Goal: Task Accomplishment & Management: Manage account settings

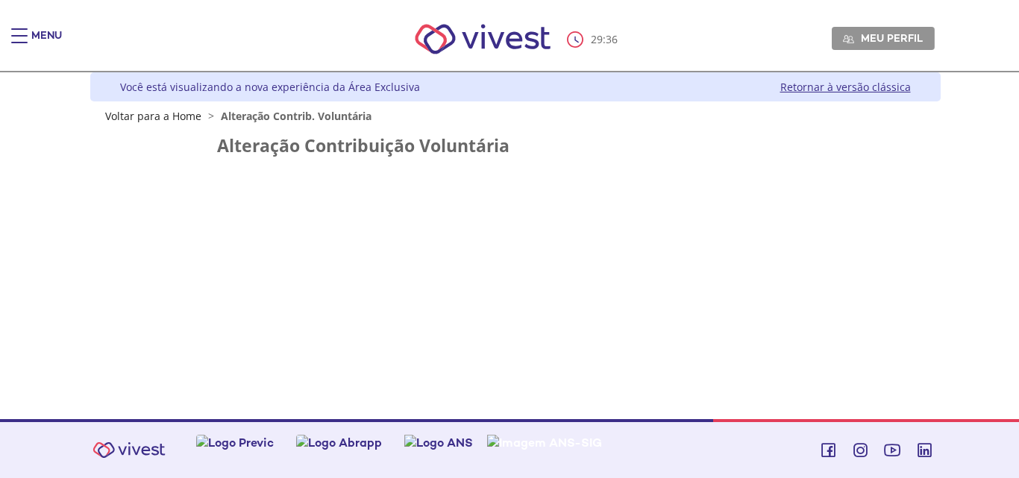
click at [301, 115] on span "Alteração Contrib. Voluntária" at bounding box center [296, 116] width 151 height 14
click at [307, 250] on div "Z6_L19A13G0LGPF00Q7UV9Q807RM1 Você está visualizando a nova experiência da Área…" at bounding box center [509, 245] width 861 height 347
click at [531, 294] on div "Z6_L19A13G0LGPF00Q7UV9Q807RM1 Você está visualizando a nova experiência da Área…" at bounding box center [509, 245] width 861 height 347
click at [289, 144] on h2 "Alteração Contribuição Voluntária" at bounding box center [515, 145] width 597 height 19
click at [301, 90] on div "Você está visualizando a nova experiência da Área Exclusiva" at bounding box center [270, 87] width 300 height 14
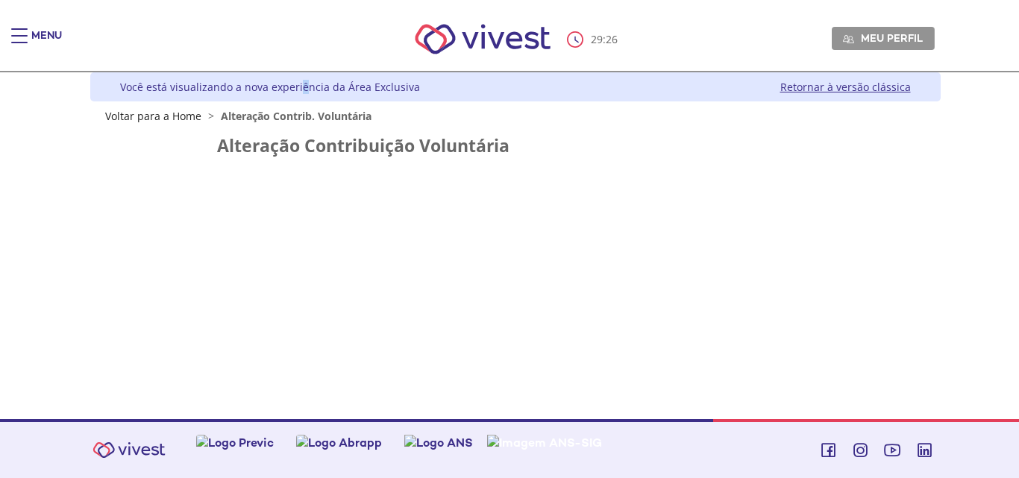
click at [857, 84] on link "Retornar à versão clássica" at bounding box center [845, 87] width 131 height 14
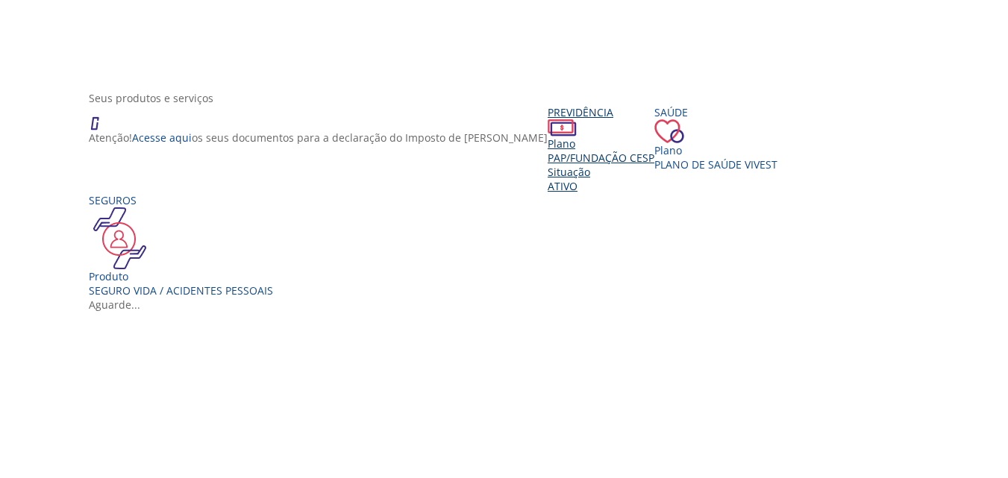
scroll to position [224, 0]
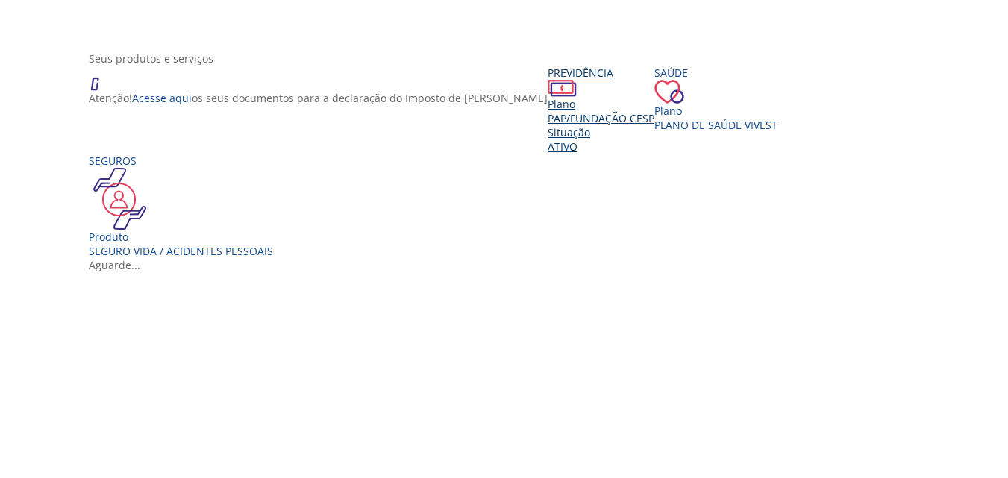
click at [547, 125] on span "PAP/Fundação CESP" at bounding box center [600, 118] width 107 height 14
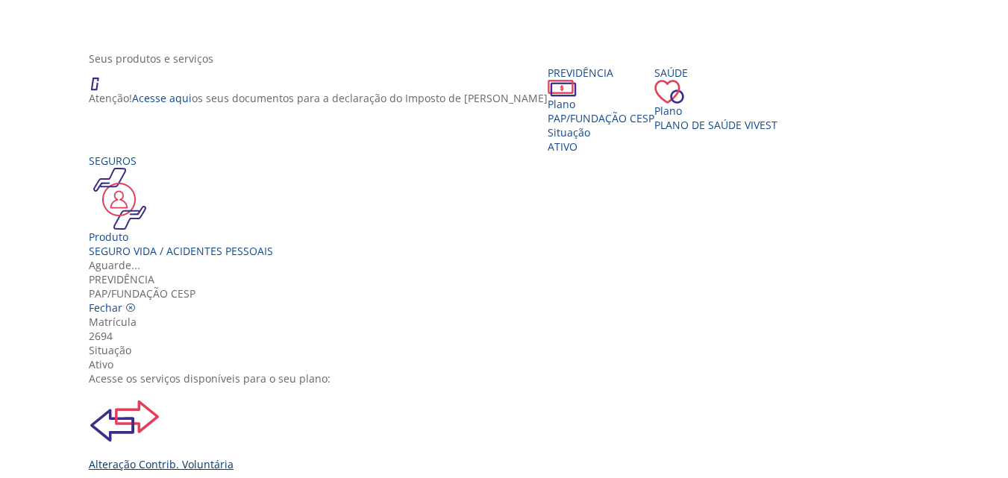
click at [304, 386] on div "Alteração Contrib. Voluntária" at bounding box center [509, 429] width 841 height 86
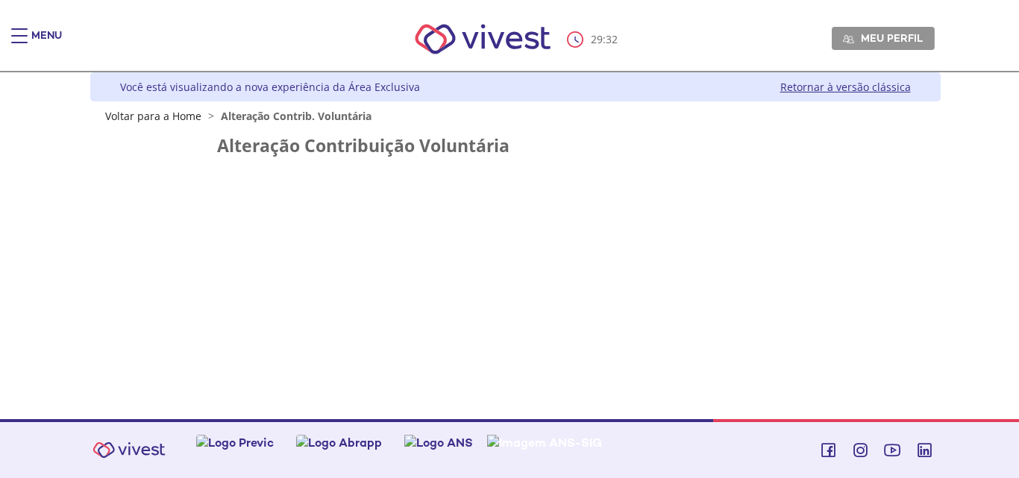
click at [277, 195] on div "Z6_L19A13G0LGPF00Q7UV9Q807RM1 Você está visualizando a nova experiência da Área…" at bounding box center [509, 245] width 861 height 347
click at [230, 103] on div "Z6_L19A13G0LGPF00Q7UV9Q807RM1 Você está visualizando a nova experiência da Área…" at bounding box center [515, 97] width 850 height 51
click at [286, 123] on div "Z7_I2KE1AG0L812E06EEDUM5P3GG2 FunCESP - Novo Contribuição Voluntária Portlet Me…" at bounding box center [515, 159] width 850 height 72
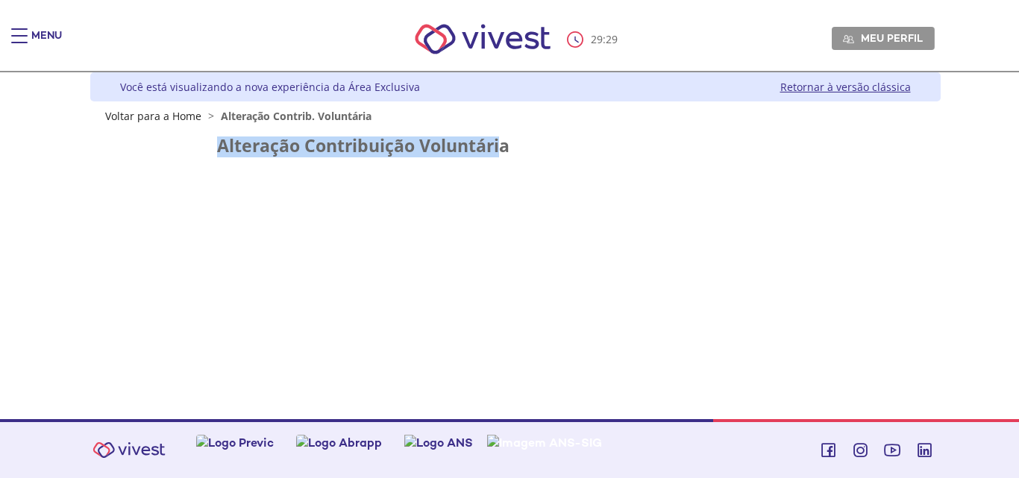
drag, startPoint x: 499, startPoint y: 139, endPoint x: 207, endPoint y: 144, distance: 292.4
click at [207, 144] on div "Alteração Contribuição Voluntária" at bounding box center [515, 151] width 841 height 30
drag, startPoint x: 568, startPoint y: 149, endPoint x: 94, endPoint y: 157, distance: 474.4
click at [95, 157] on div "Alteração Contribuição Voluntária" at bounding box center [515, 151] width 841 height 30
click at [351, 248] on div "Z6_L19A13G0LGPF00Q7UV9Q807RM1 Você está visualizando a nova experiência da Área…" at bounding box center [509, 245] width 861 height 347
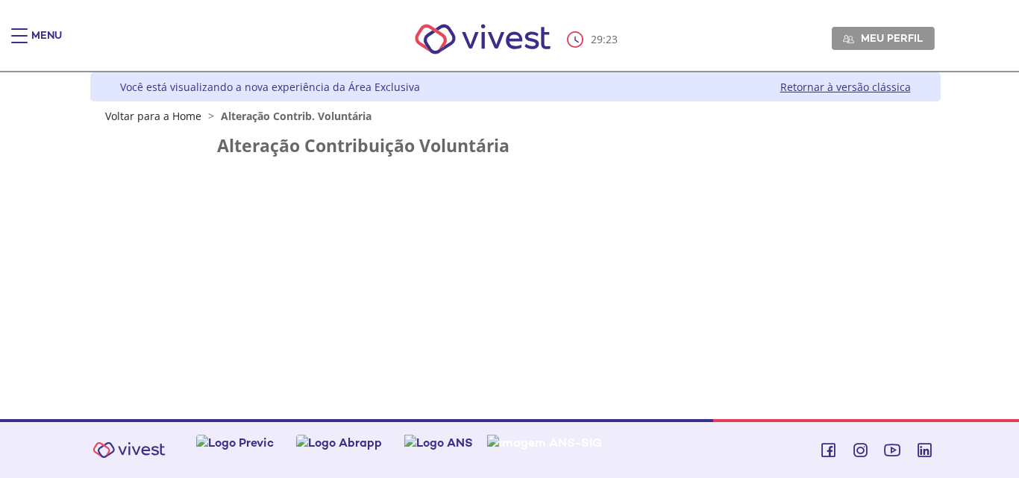
click at [405, 168] on div "Z7_I2KE1AG0L812E06EEDUM5P3GG2 FunCESP - Novo Contribuição Voluntária Portlet Me…" at bounding box center [515, 159] width 850 height 72
click at [395, 258] on div "Z6_L19A13G0LGPF00Q7UV9Q807RM1 Você está visualizando a nova experiência da Área…" at bounding box center [509, 245] width 861 height 347
drag, startPoint x: 245, startPoint y: 198, endPoint x: 143, endPoint y: 188, distance: 101.9
click at [143, 188] on div "Z6_L19A13G0LGPF00Q7UV9Q807RM1 Você está visualizando a nova experiência da Área…" at bounding box center [509, 245] width 861 height 347
click at [527, 376] on div "Z6_L19A13G0LGPF00Q7UV9Q807RM1 Você está visualizando a nova experiência da Área…" at bounding box center [509, 245] width 861 height 347
